Goal: Task Accomplishment & Management: Complete application form

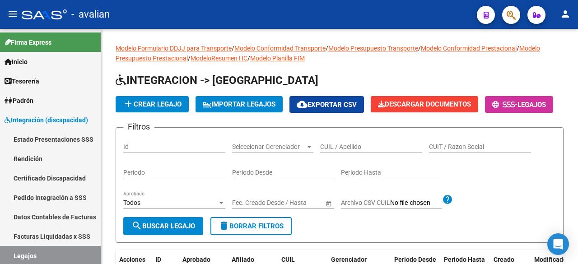
scroll to position [60, 0]
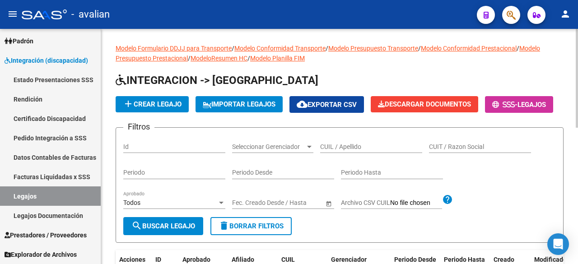
click at [364, 153] on div "CUIL / Apellido" at bounding box center [371, 144] width 102 height 18
click at [364, 151] on input "CUIL / Apellido" at bounding box center [371, 147] width 102 height 8
paste input "20580663770"
type input "20580663770"
click at [172, 230] on span "search Buscar Legajo" at bounding box center [163, 226] width 64 height 8
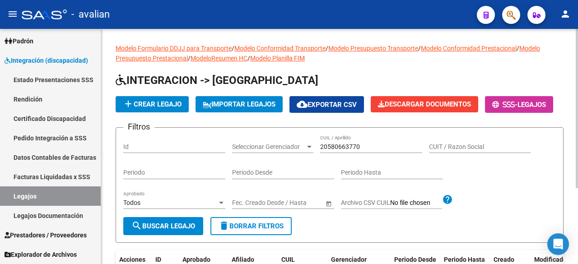
scroll to position [112, 0]
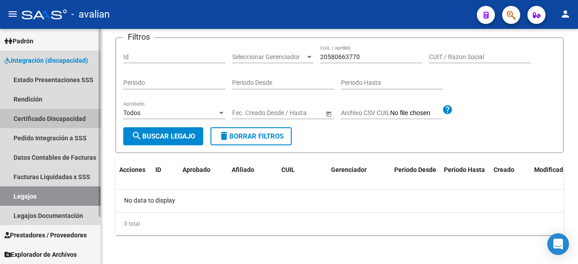
click at [59, 122] on link "Certificado Discapacidad" at bounding box center [50, 118] width 101 height 19
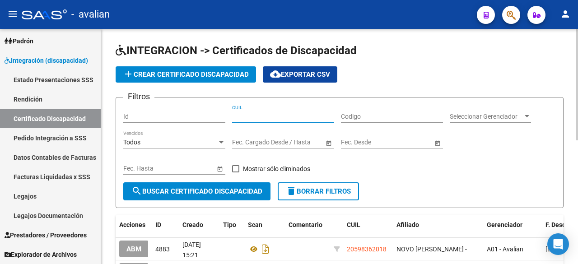
paste input "20-58066377-0"
type input "20-58066377-0"
click at [184, 198] on button "search Buscar Certificado Discapacidad" at bounding box center [196, 191] width 147 height 18
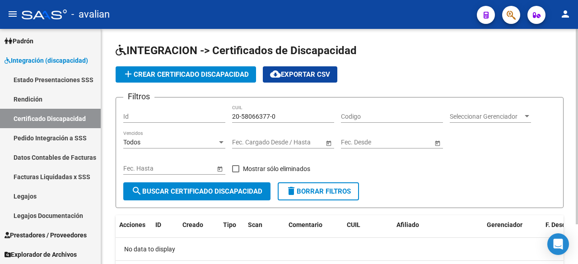
click at [368, 111] on div "Codigo" at bounding box center [392, 114] width 102 height 18
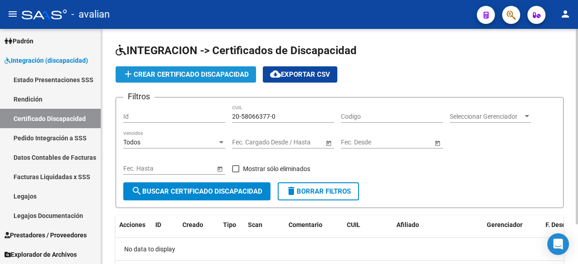
click at [216, 74] on span "add Crear Certificado Discapacidad" at bounding box center [186, 74] width 126 height 8
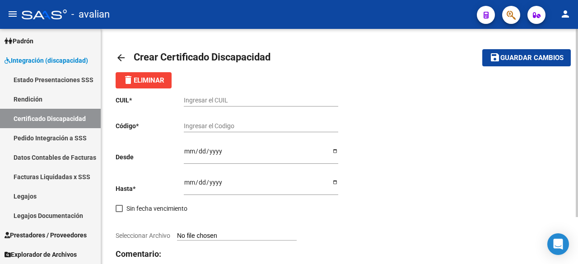
scroll to position [59, 0]
